Goal: Transaction & Acquisition: Download file/media

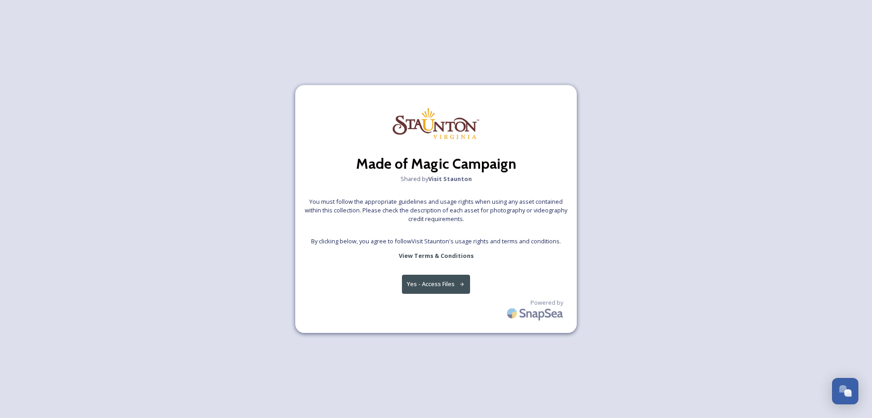
click at [442, 287] on button "Yes - Access Files" at bounding box center [436, 283] width 68 height 19
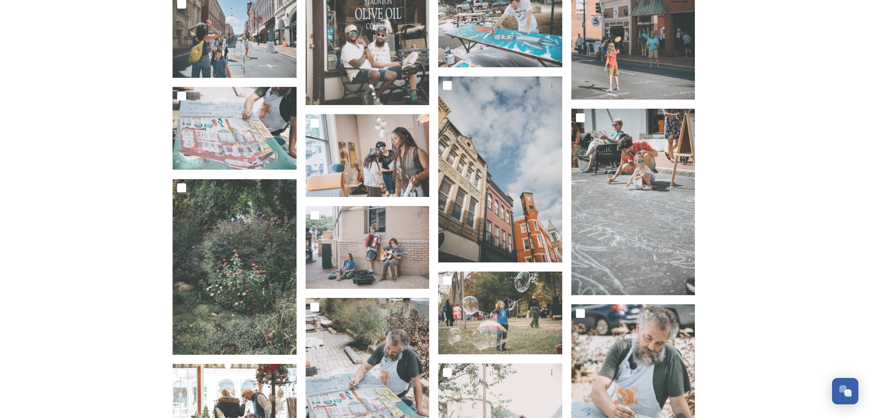
scroll to position [1205, 0]
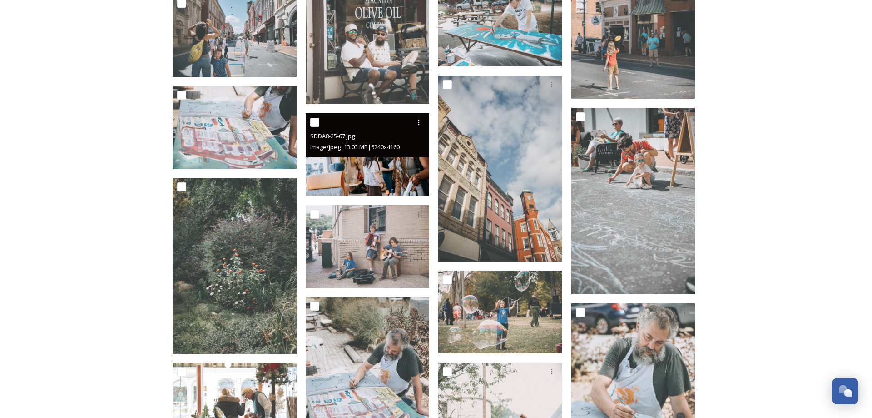
click at [358, 149] on span "image/jpeg | 13.03 MB | 6240 x 4160" at bounding box center [355, 147] width 90 height 8
click at [363, 175] on img at bounding box center [368, 154] width 124 height 83
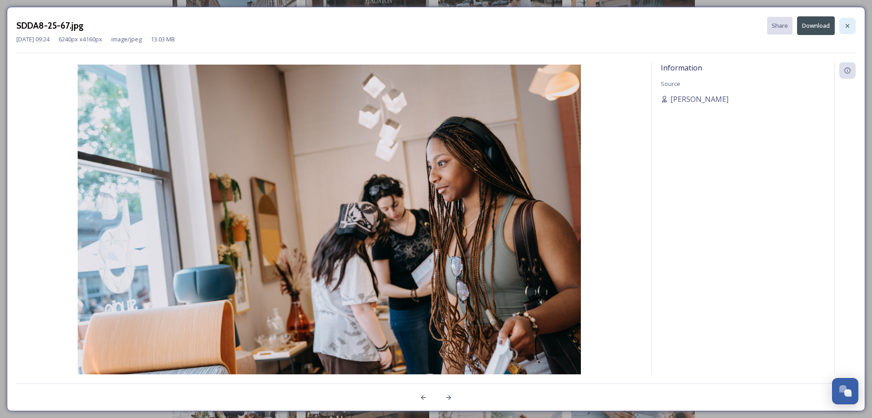
click at [846, 28] on icon at bounding box center [847, 25] width 7 height 7
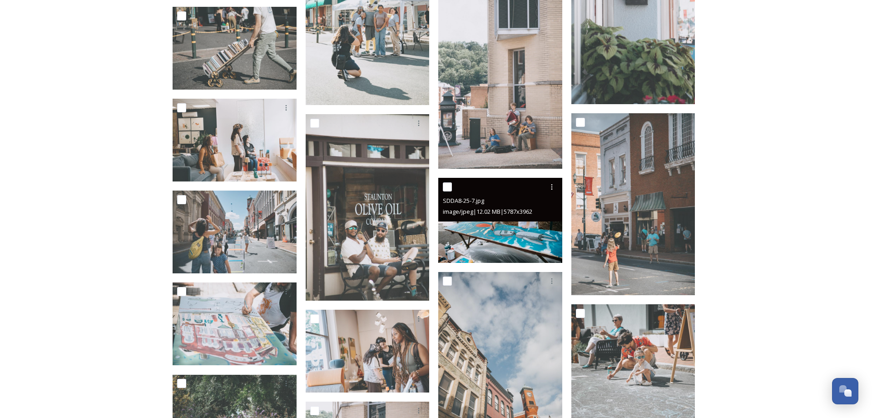
scroll to position [973, 0]
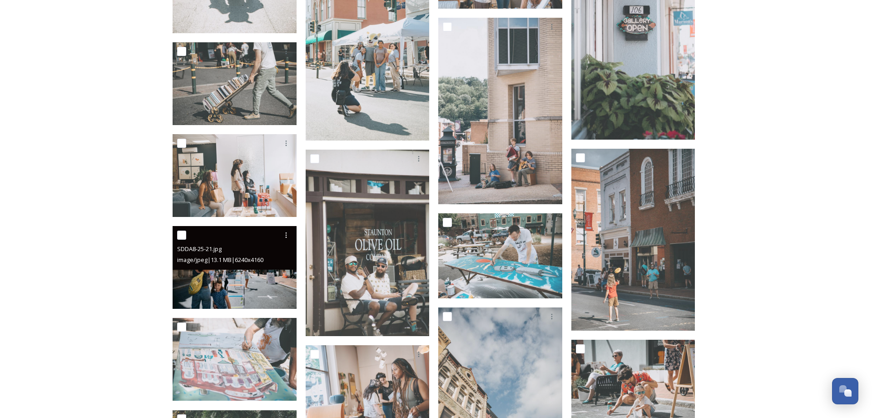
click at [221, 279] on img at bounding box center [235, 267] width 124 height 83
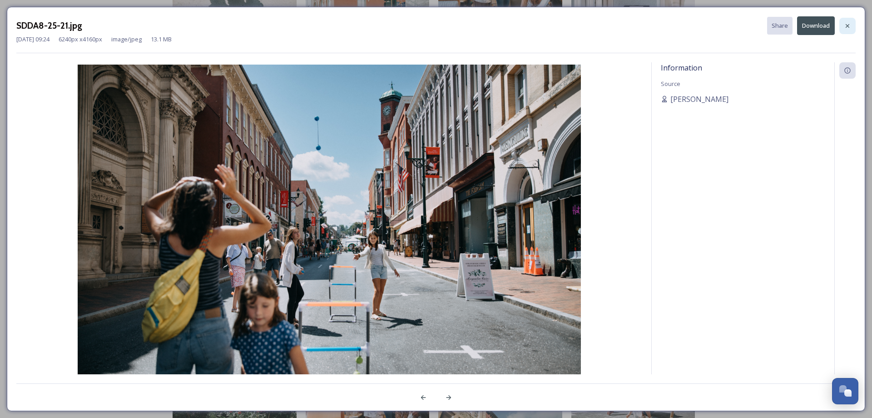
click at [846, 28] on icon at bounding box center [847, 25] width 7 height 7
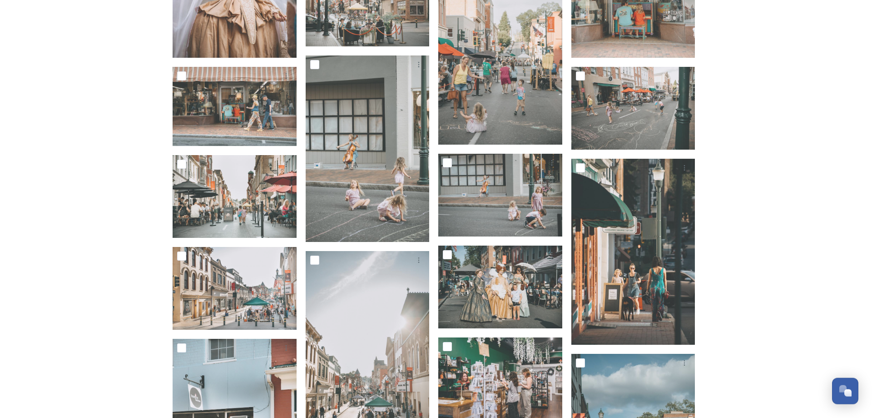
scroll to position [232, 0]
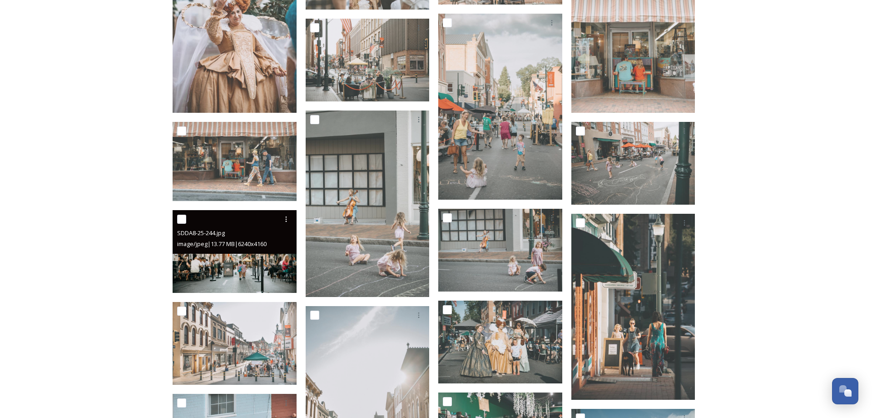
click at [238, 268] on img at bounding box center [235, 251] width 124 height 83
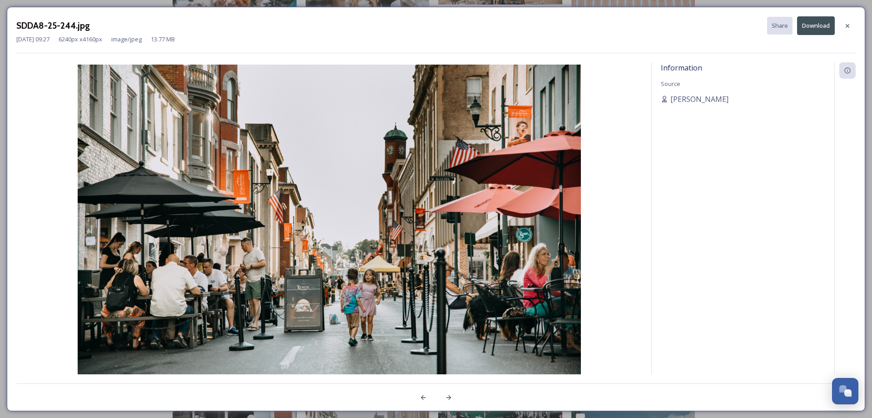
click at [811, 29] on button "Download" at bounding box center [816, 25] width 38 height 19
click at [848, 27] on icon at bounding box center [847, 25] width 7 height 7
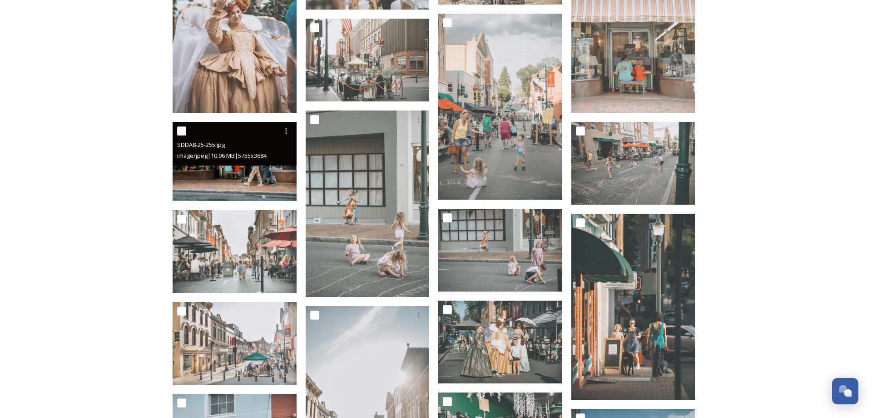
click at [227, 179] on img at bounding box center [235, 162] width 124 height 80
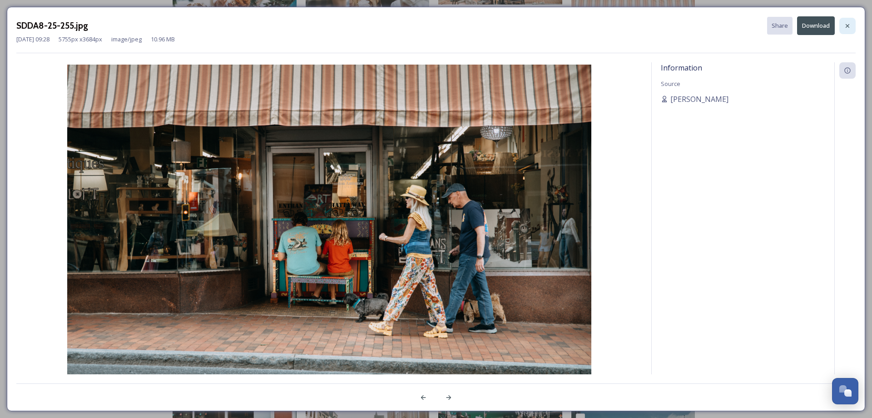
click at [849, 25] on icon at bounding box center [848, 26] width 4 height 4
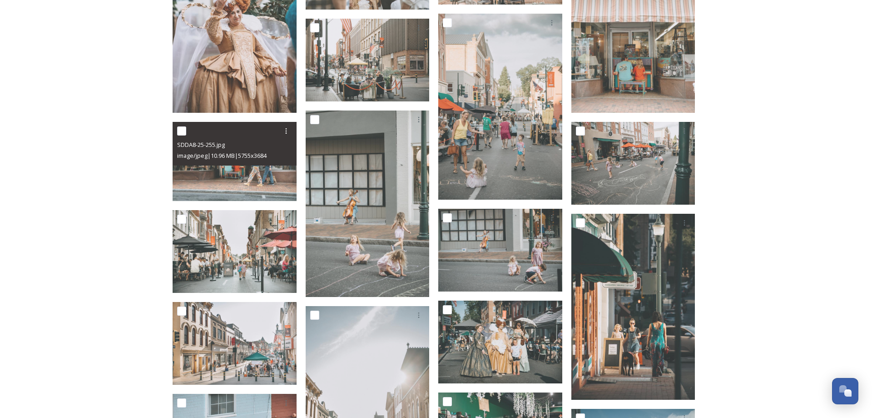
scroll to position [46, 0]
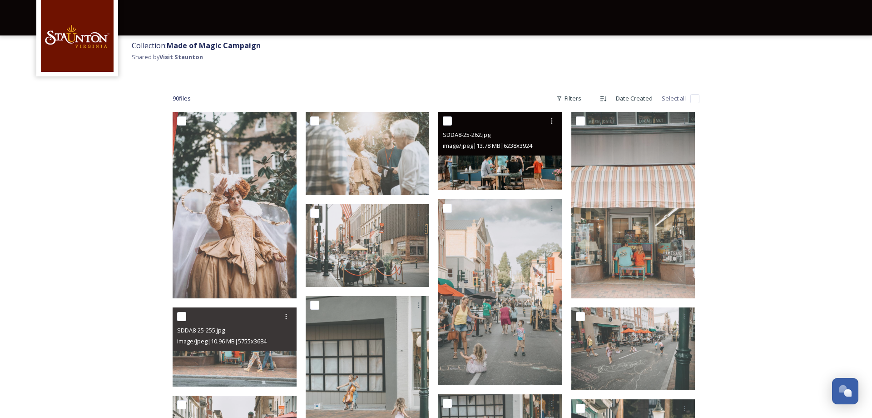
click at [486, 172] on img at bounding box center [500, 151] width 124 height 78
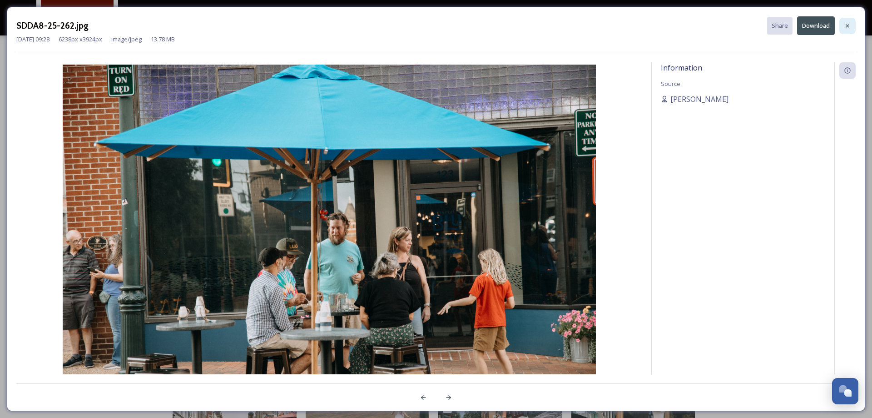
click at [846, 26] on icon at bounding box center [847, 25] width 7 height 7
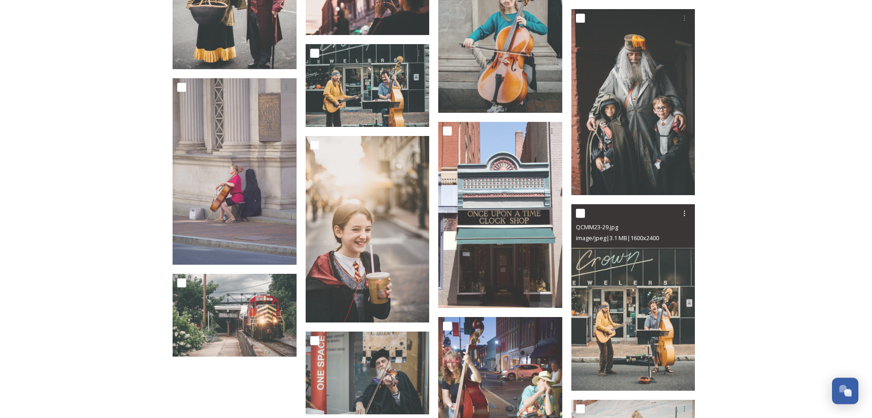
scroll to position [2684, 0]
